Goal: Task Accomplishment & Management: Manage account settings

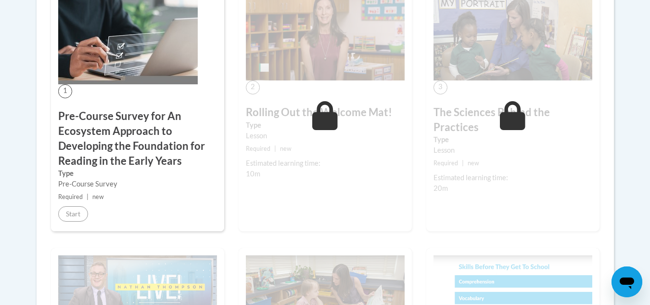
scroll to position [296, 0]
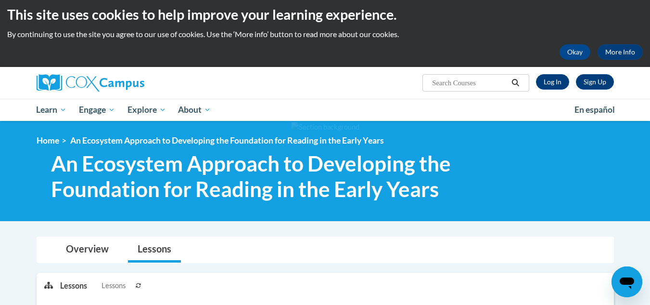
scroll to position [4, 0]
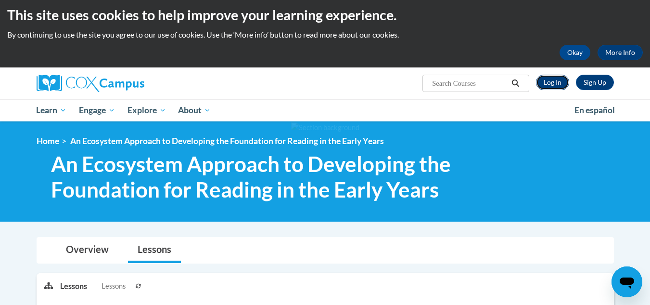
click at [550, 84] on link "Log In" at bounding box center [552, 82] width 33 height 15
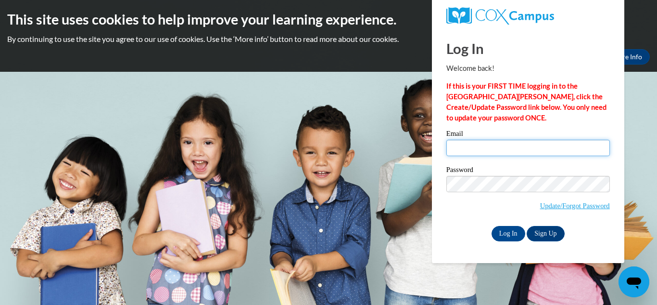
click at [493, 142] on input "Email" at bounding box center [529, 148] width 164 height 16
type input "cherylamorgan20@gmail.com"
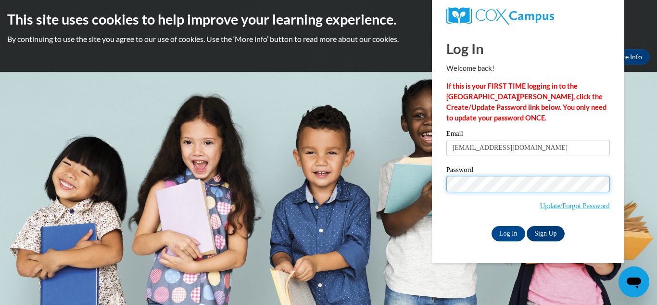
click at [492, 226] on input "Log In" at bounding box center [509, 233] width 34 height 15
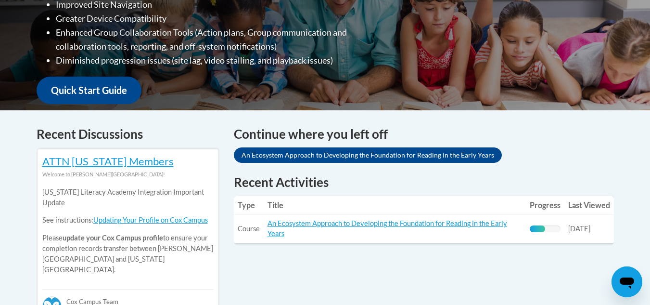
scroll to position [297, 0]
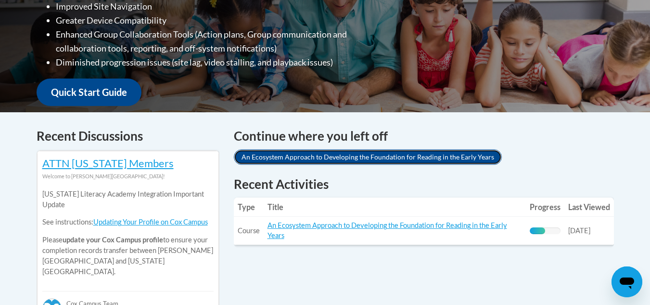
click at [414, 155] on link "An Ecosystem Approach to Developing the Foundation for Reading in the Early Yea…" at bounding box center [368, 156] width 268 height 15
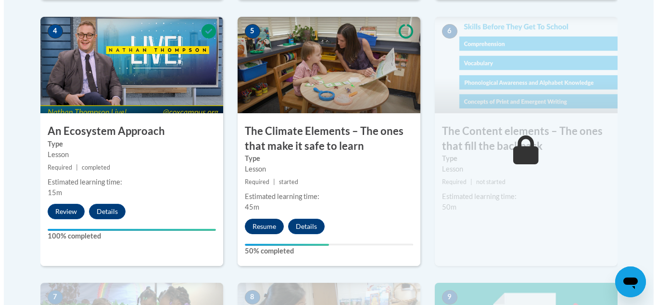
scroll to position [596, 0]
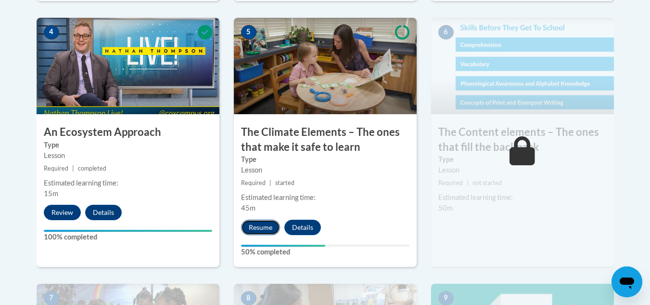
click at [257, 226] on button "Resume" at bounding box center [260, 226] width 39 height 15
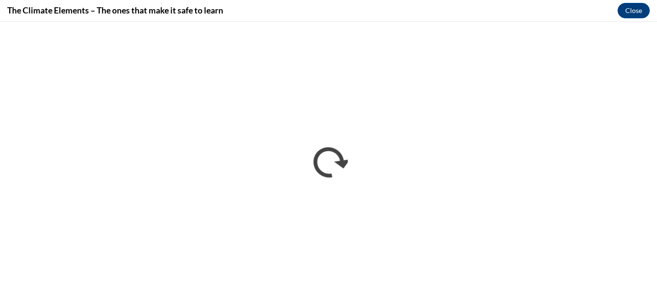
scroll to position [0, 0]
